Goal: Task Accomplishment & Management: Use online tool/utility

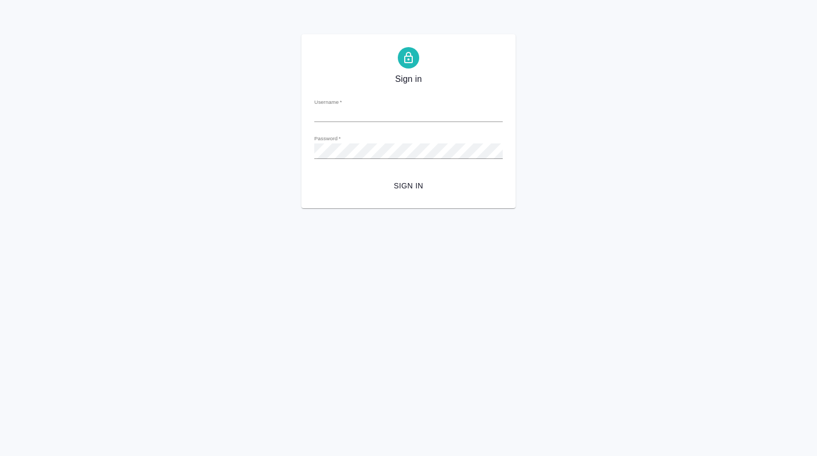
type input "o.dmitrieva@awatera.com"
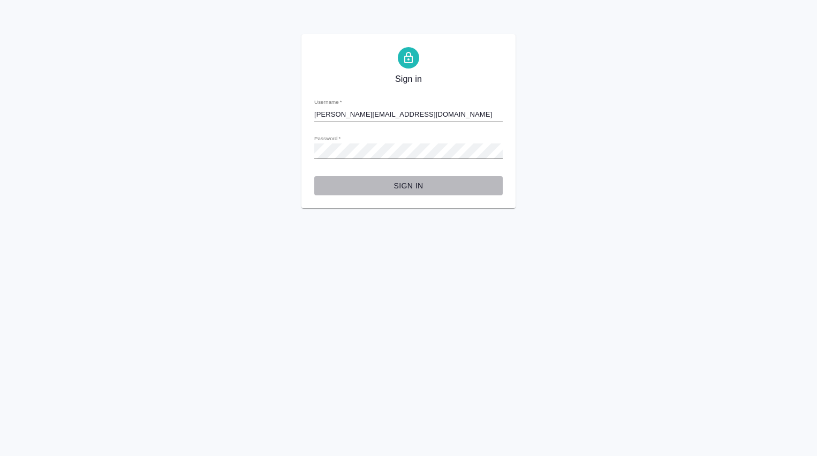
click at [398, 185] on span "Sign in" at bounding box center [408, 185] width 171 height 13
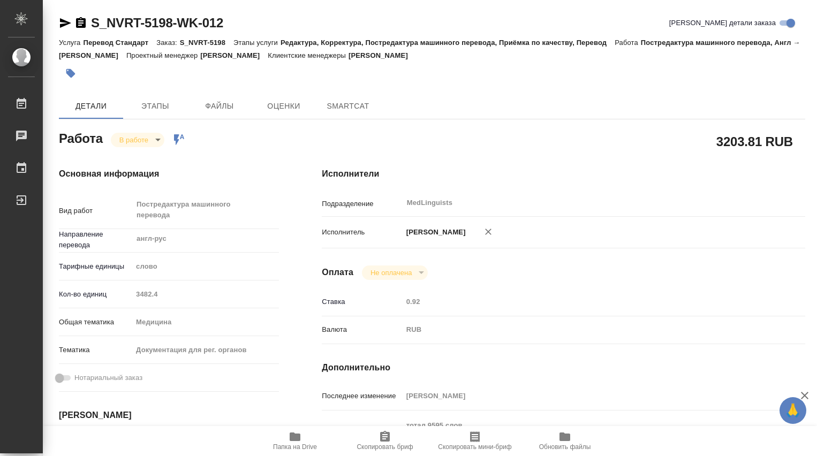
type textarea "x"
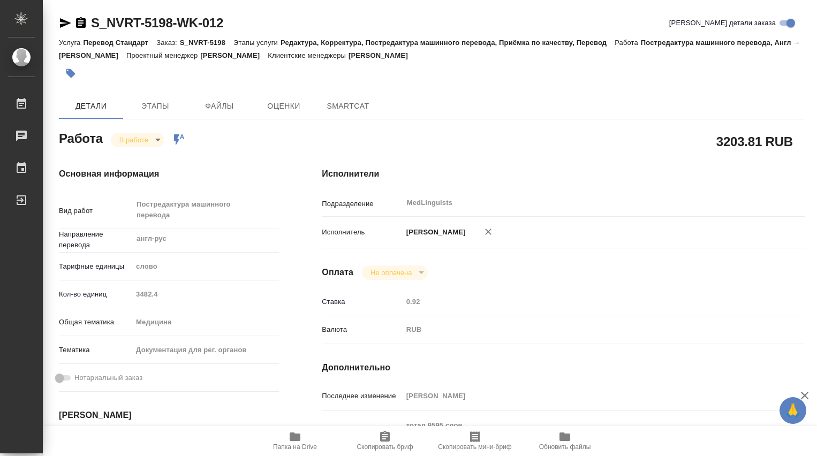
type textarea "x"
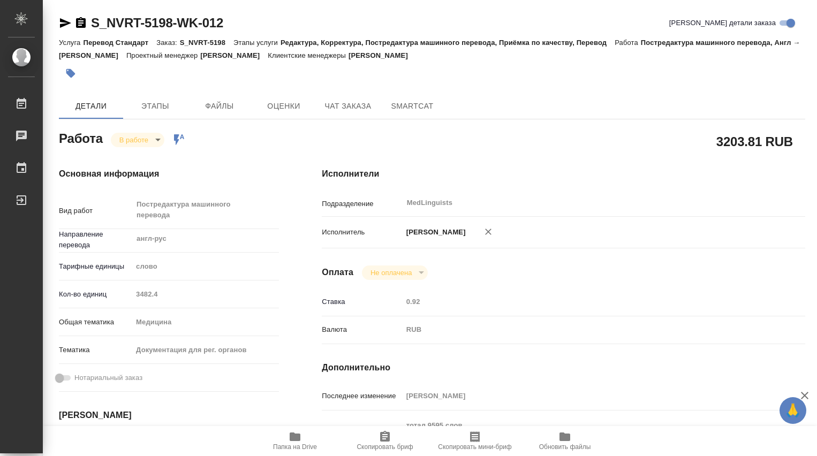
type textarea "x"
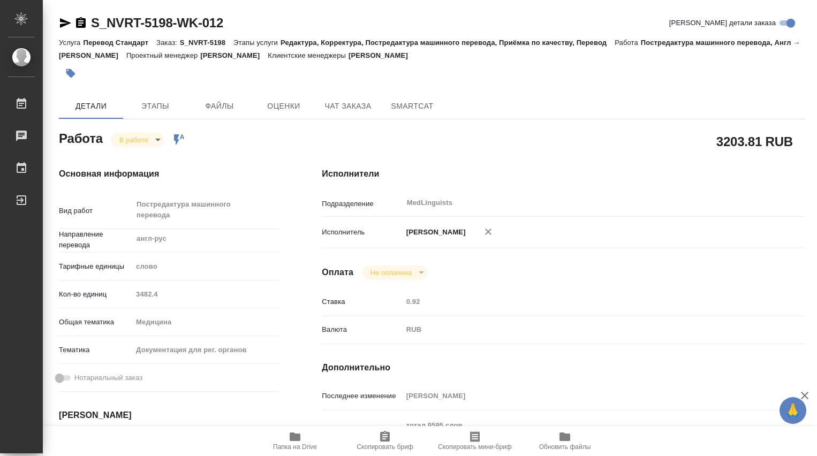
type textarea "x"
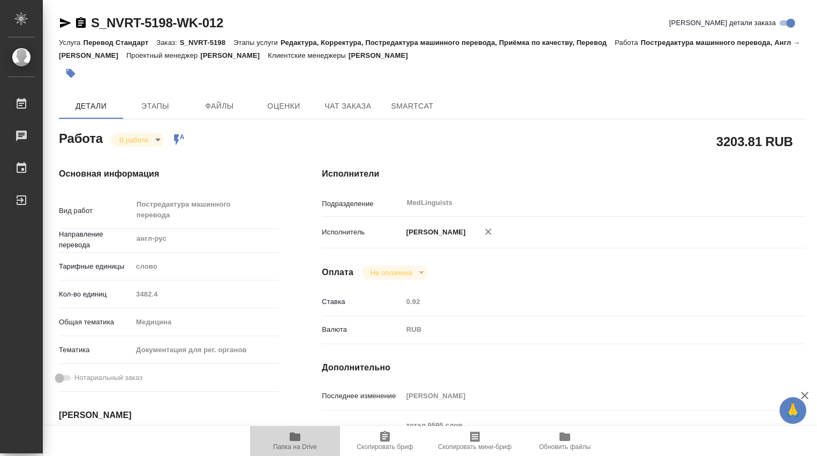
click at [292, 434] on icon "button" at bounding box center [295, 437] width 11 height 9
click at [159, 142] on body "🙏 .cls-1 fill:#fff; AWATERA [PERSON_NAME] Чаты График Выйти S_NVRT-5198-WK-012 …" at bounding box center [408, 228] width 817 height 456
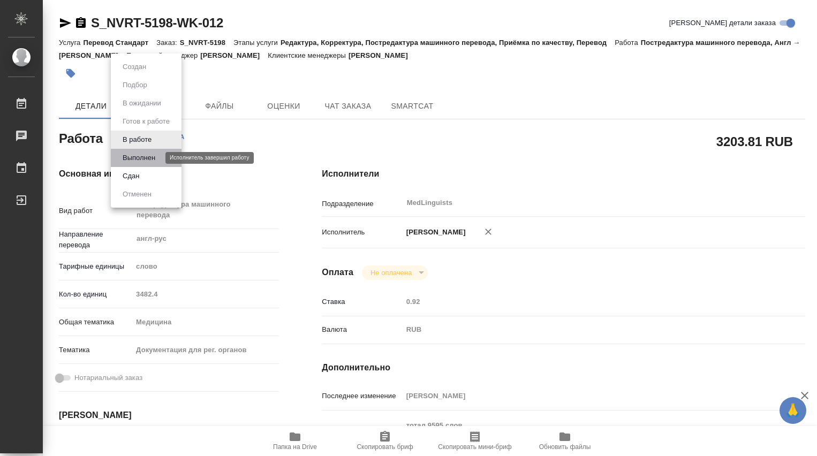
click at [137, 155] on button "Выполнен" at bounding box center [138, 158] width 39 height 12
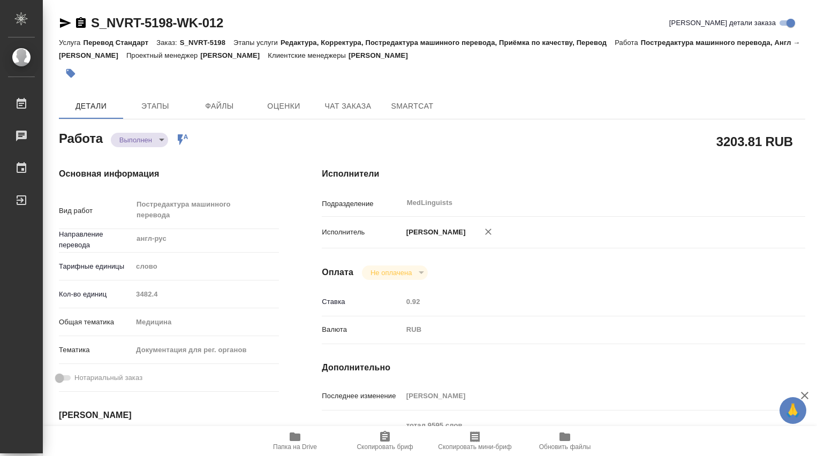
type textarea "x"
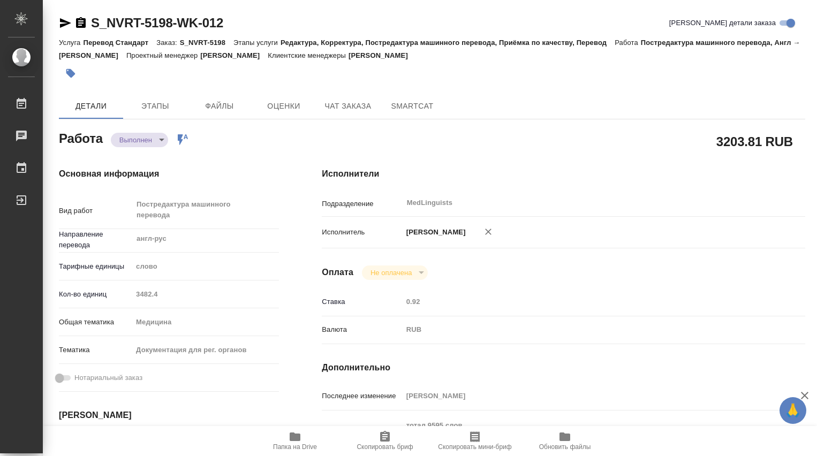
type textarea "x"
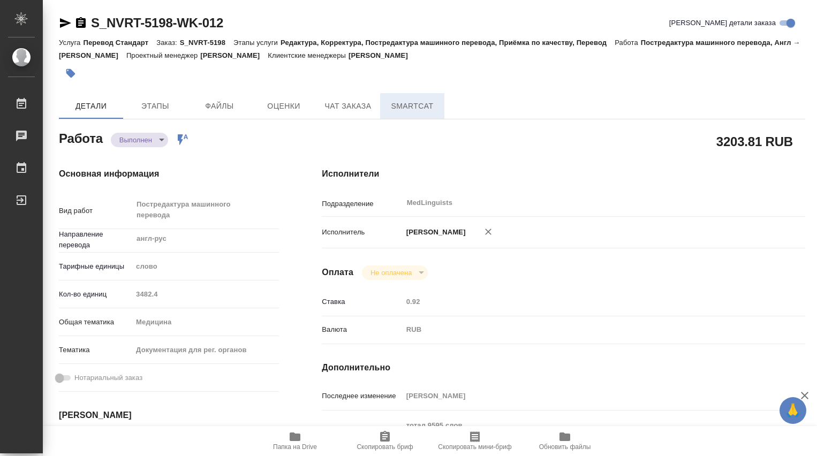
type textarea "x"
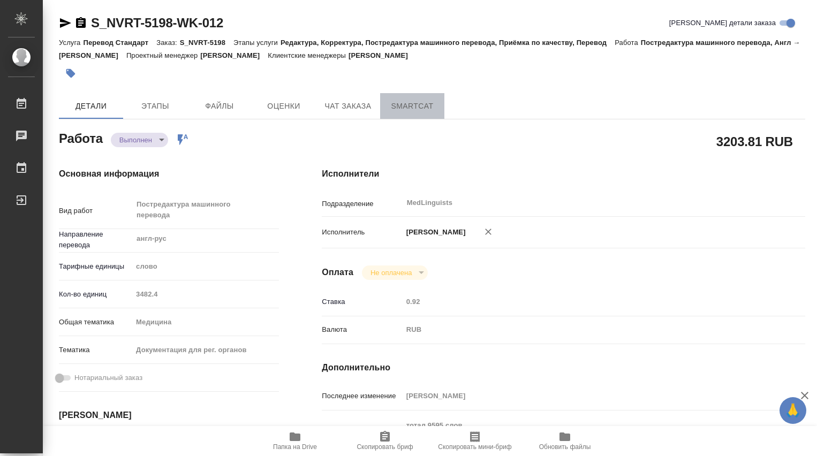
click at [416, 110] on span "SmartCat" at bounding box center [412, 106] width 51 height 13
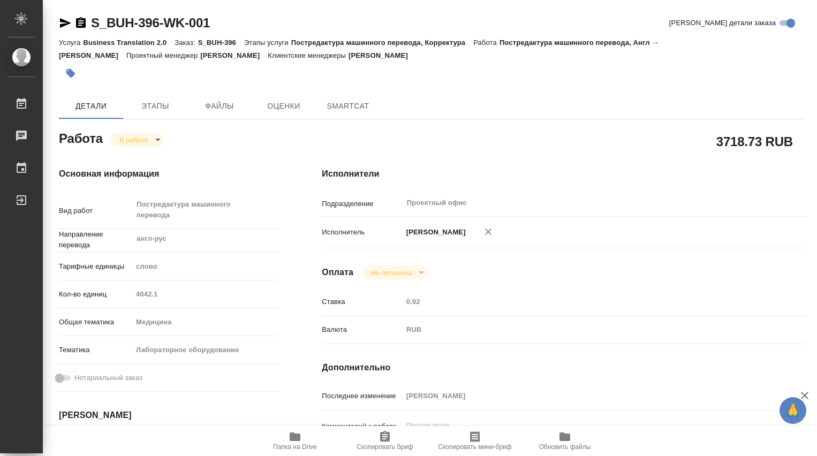
type textarea "x"
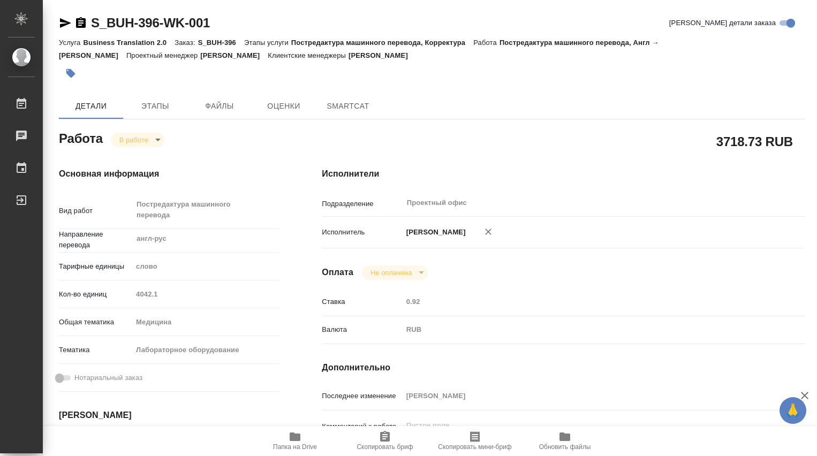
type textarea "x"
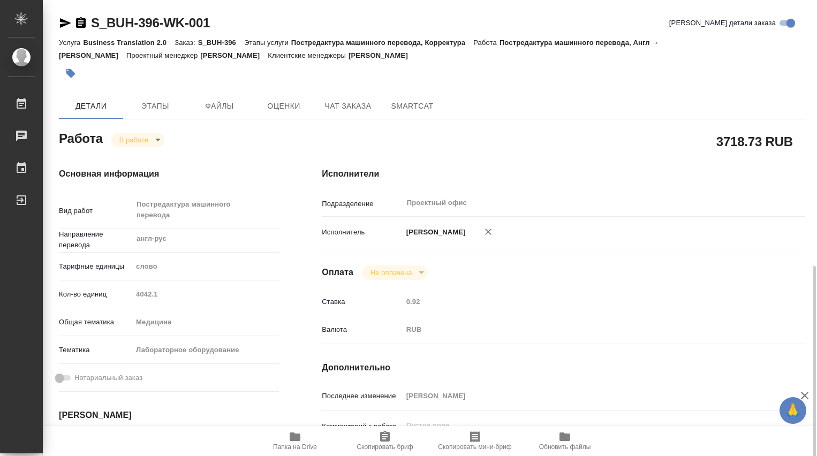
scroll to position [178, 0]
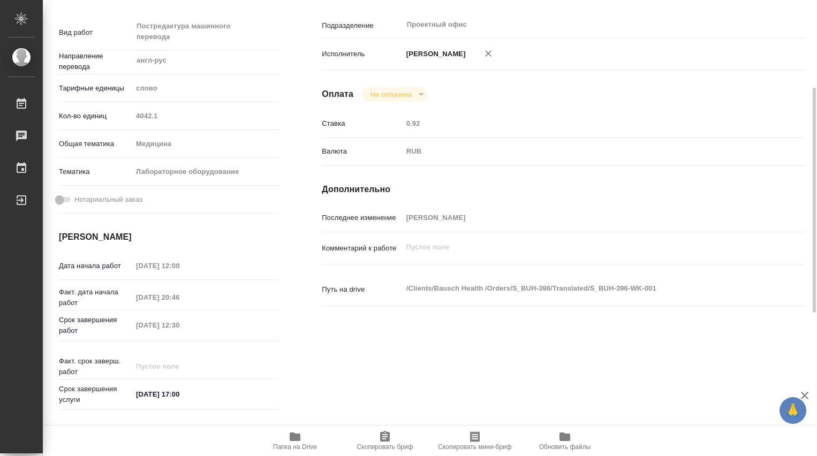
type textarea "x"
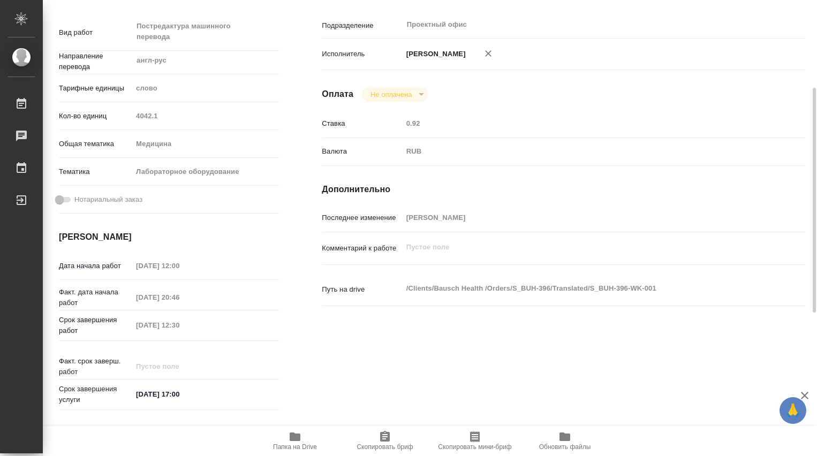
type textarea "x"
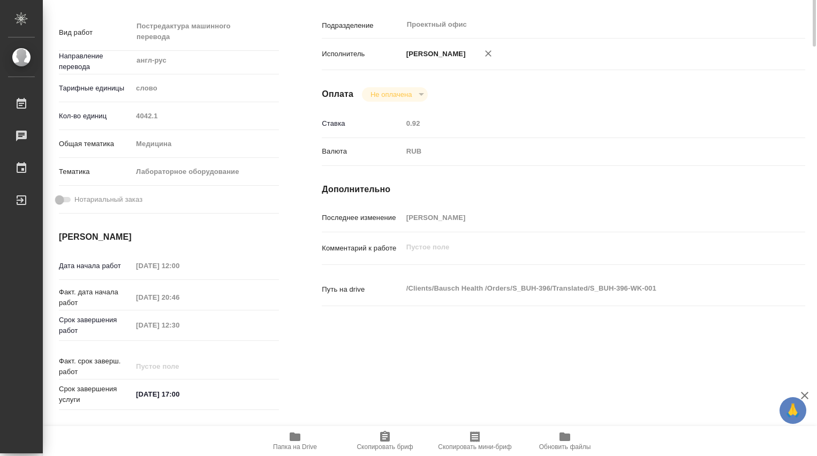
scroll to position [0, 0]
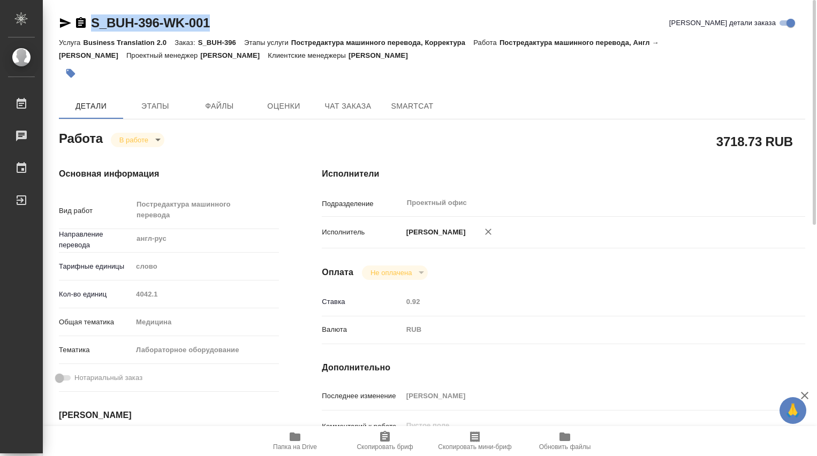
drag, startPoint x: 216, startPoint y: 29, endPoint x: 88, endPoint y: 25, distance: 128.1
click at [88, 25] on div "S_BUH-396-WK-001 Кратко детали заказа" at bounding box center [432, 22] width 747 height 17
copy link "S_BUH-396-WK-001"
click at [300, 441] on icon "button" at bounding box center [295, 437] width 11 height 9
click at [299, 434] on icon "button" at bounding box center [295, 437] width 11 height 9
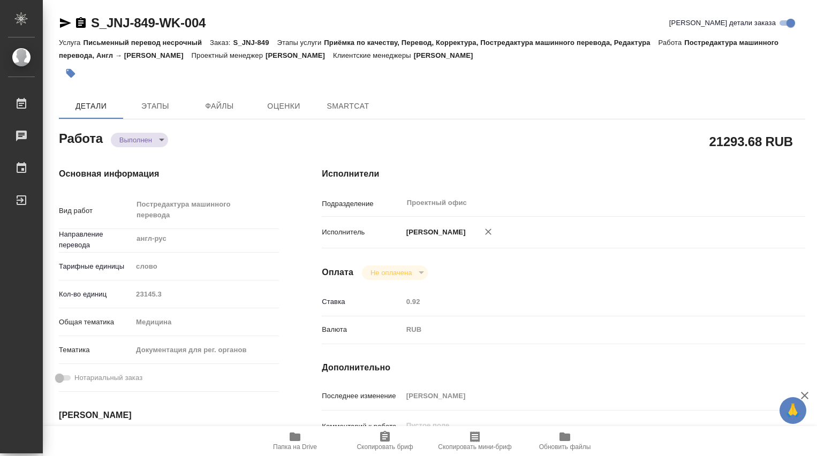
type textarea "x"
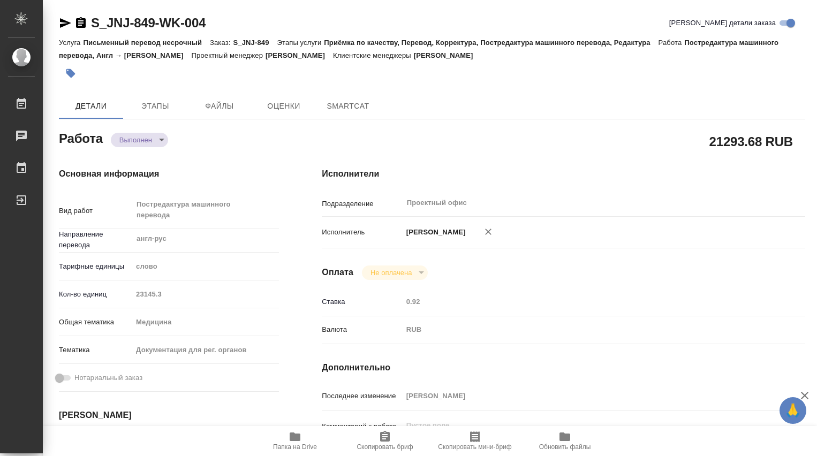
type textarea "x"
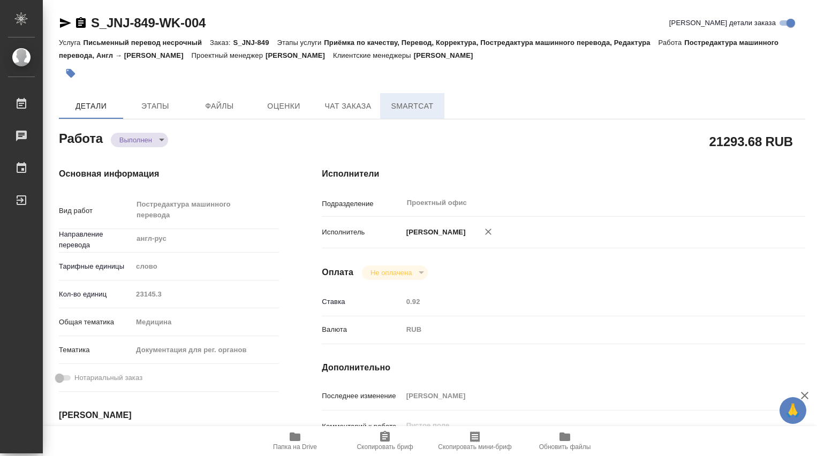
click at [415, 101] on span "SmartCat" at bounding box center [412, 106] width 51 height 13
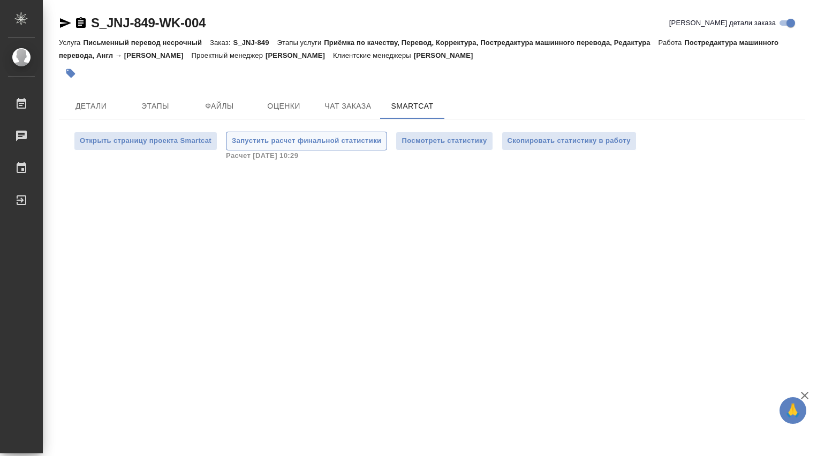
click at [270, 139] on span "Запустить расчет финальной статистики" at bounding box center [306, 141] width 149 height 12
